Goal: Task Accomplishment & Management: Manage account settings

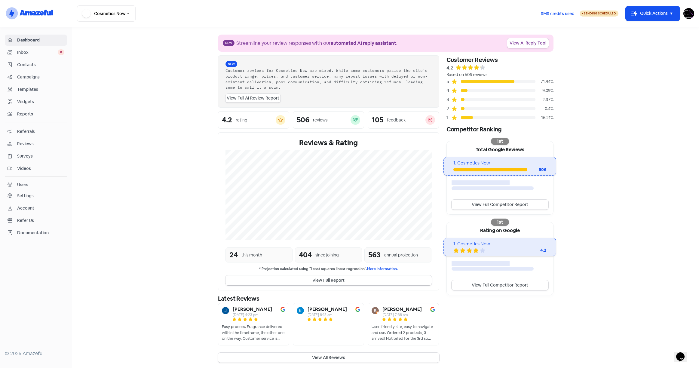
click at [25, 144] on span "Reviews" at bounding box center [40, 144] width 47 height 6
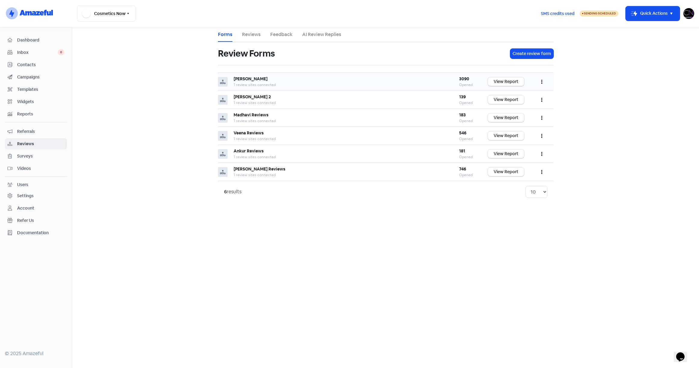
click at [541, 80] on icon "button" at bounding box center [541, 81] width 1 height 5
click at [128, 94] on main "Forms Reviews Feedback AI Review Replies Review Forms Create review form [PERSO…" at bounding box center [385, 197] width 627 height 341
click at [38, 78] on span "Campaigns" at bounding box center [40, 77] width 47 height 6
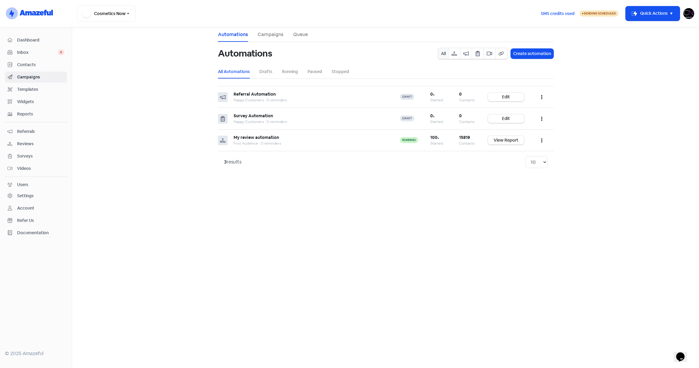
click at [17, 144] on span "Reviews" at bounding box center [40, 144] width 47 height 6
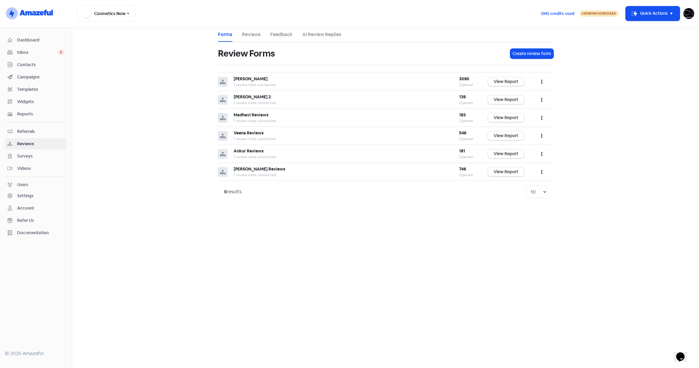
click at [37, 79] on span "Campaigns" at bounding box center [40, 77] width 47 height 6
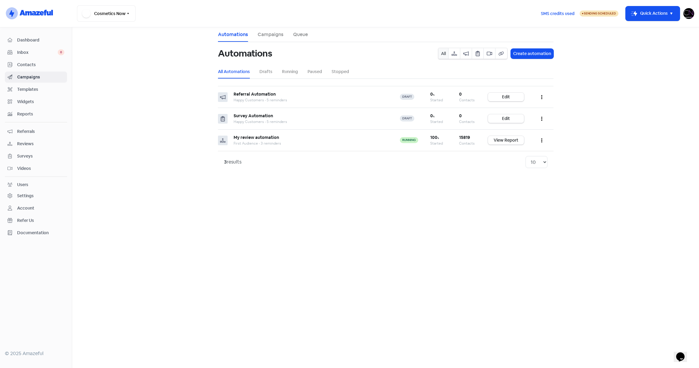
click at [20, 145] on span "Reviews" at bounding box center [40, 144] width 47 height 6
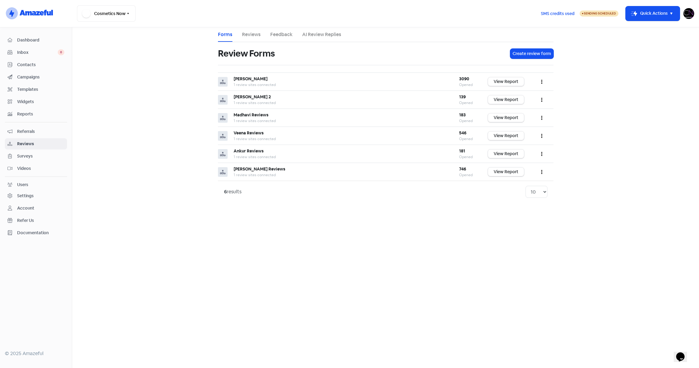
click at [250, 34] on link "Reviews" at bounding box center [251, 34] width 19 height 7
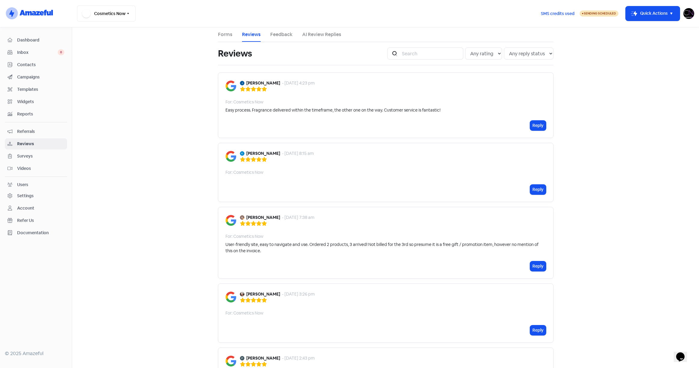
click at [230, 35] on link "Forms" at bounding box center [225, 34] width 14 height 7
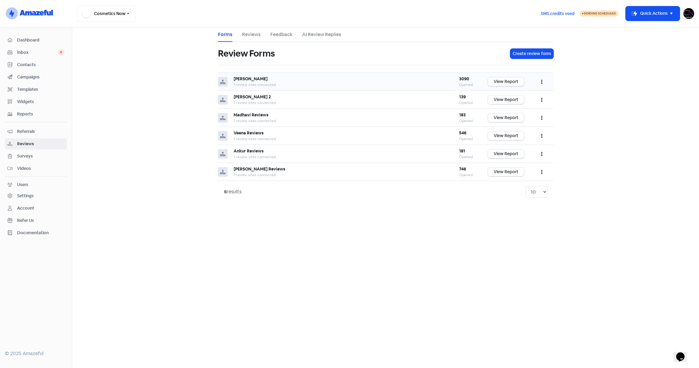
click at [541, 80] on icon "button" at bounding box center [541, 82] width 1 height 4
click at [515, 118] on link "Share" at bounding box center [522, 121] width 51 height 12
click at [544, 83] on button "button" at bounding box center [541, 82] width 11 height 14
click at [525, 108] on link "Edit" at bounding box center [522, 109] width 51 height 12
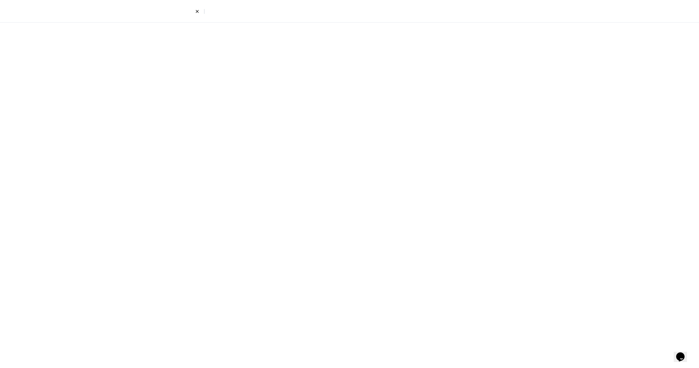
select select "7"
select select "4"
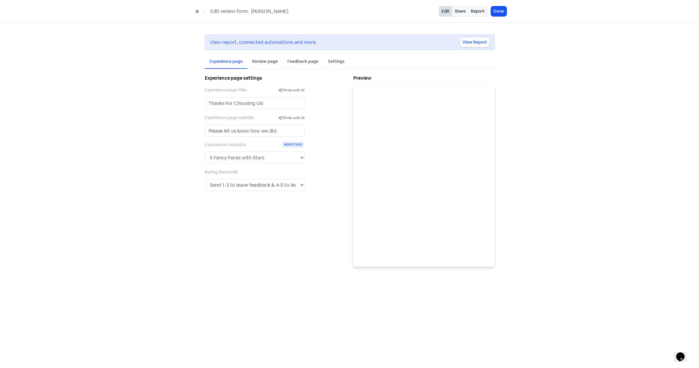
click at [269, 61] on div "Review page" at bounding box center [265, 61] width 26 height 6
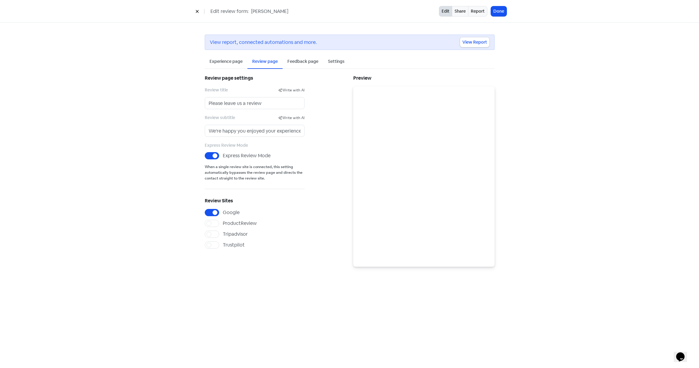
click at [223, 211] on label "Google" at bounding box center [231, 212] width 17 height 7
click at [223, 211] on input "Google" at bounding box center [225, 211] width 4 height 4
checkbox input "false"
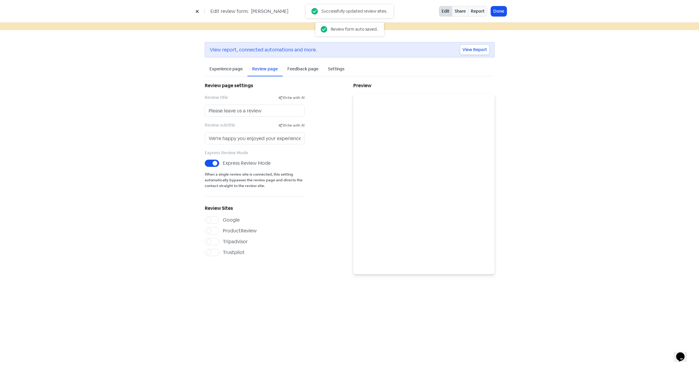
click at [223, 252] on label "Trustpilot" at bounding box center [234, 252] width 22 height 7
click at [223, 252] on input "Trustpilot" at bounding box center [225, 251] width 4 height 4
checkbox input "true"
